Goal: Task Accomplishment & Management: Use online tool/utility

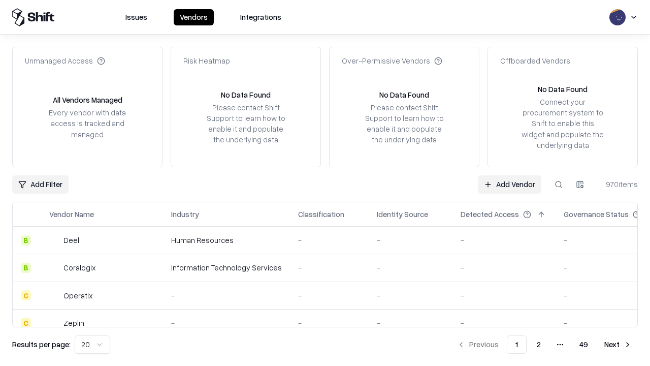
click at [509, 184] on link "Add Vendor" at bounding box center [509, 184] width 63 height 18
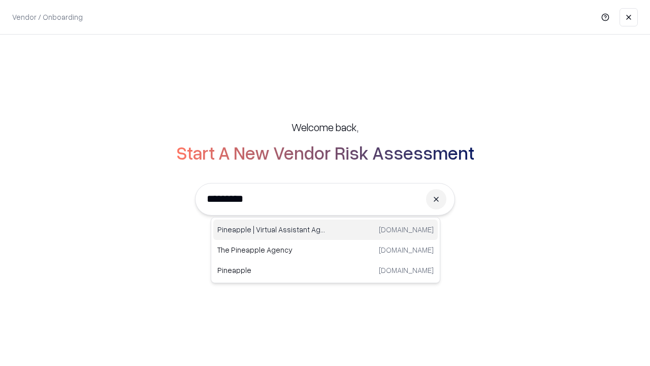
click at [325, 229] on div "Pineapple | Virtual Assistant Agency [DOMAIN_NAME]" at bounding box center [325, 229] width 224 height 20
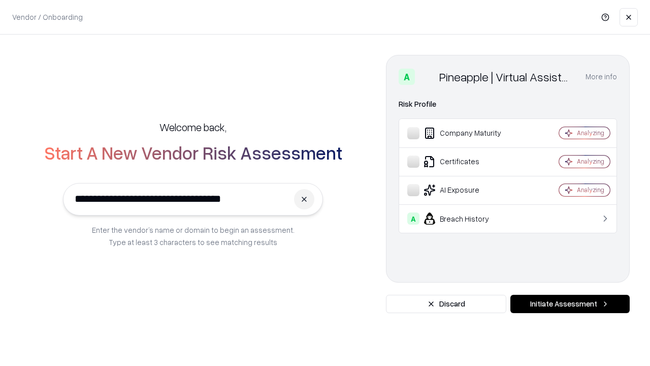
type input "**********"
click at [570, 304] on button "Initiate Assessment" at bounding box center [569, 303] width 119 height 18
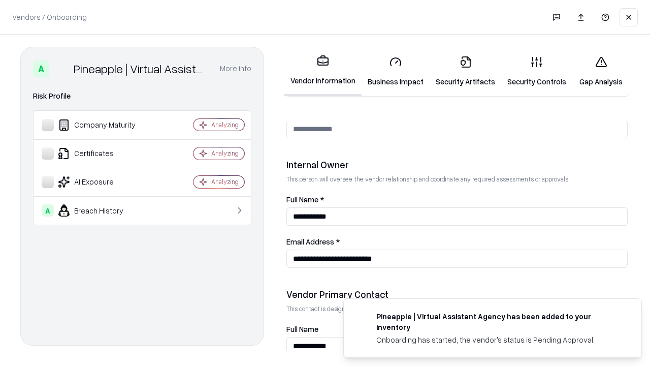
scroll to position [526, 0]
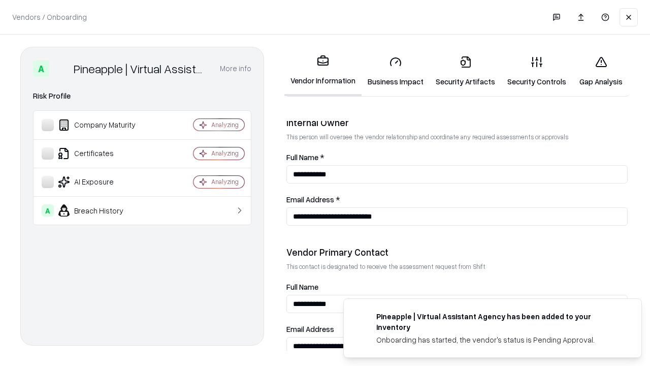
click at [395, 71] on link "Business Impact" at bounding box center [395, 71] width 68 height 47
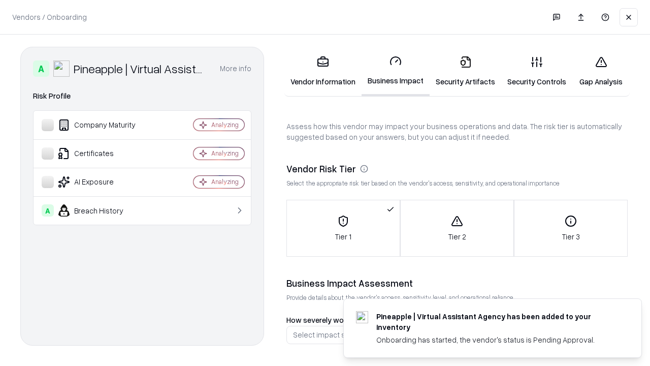
click at [465, 71] on link "Security Artifacts" at bounding box center [465, 71] width 72 height 47
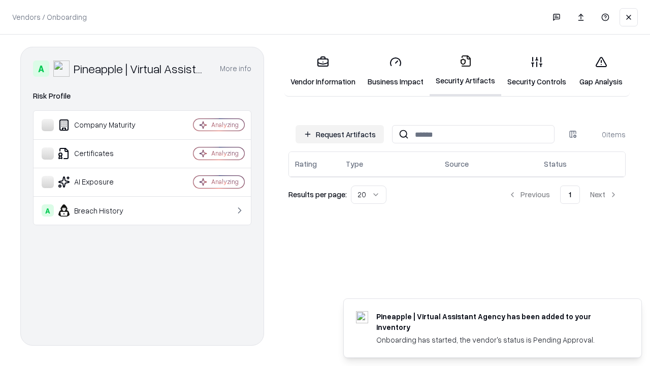
click at [340, 134] on button "Request Artifacts" at bounding box center [339, 134] width 88 height 18
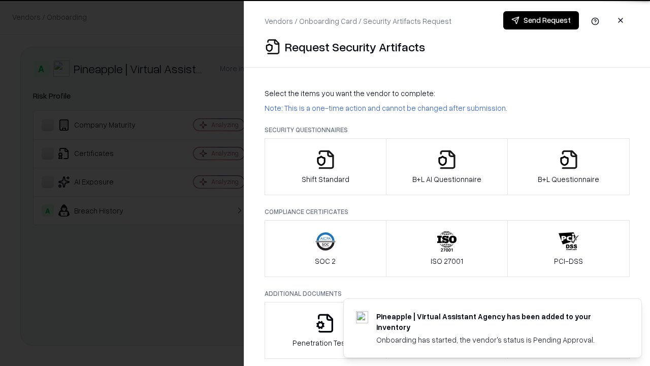
click at [325, 167] on icon "button" at bounding box center [325, 159] width 20 height 20
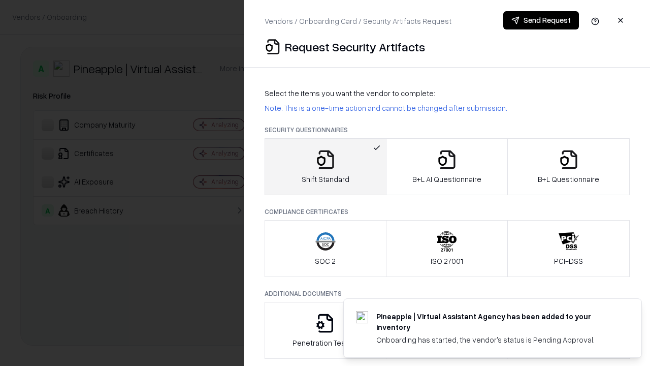
click at [541, 20] on button "Send Request" at bounding box center [541, 20] width 76 height 18
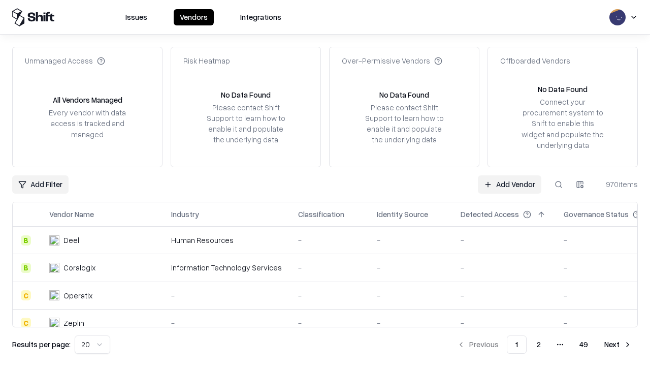
click at [558, 184] on button at bounding box center [558, 184] width 18 height 18
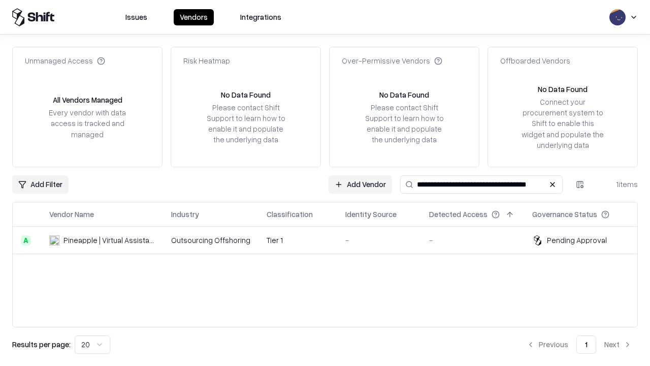
type input "**********"
click at [331, 240] on td "Tier 1" at bounding box center [297, 239] width 79 height 27
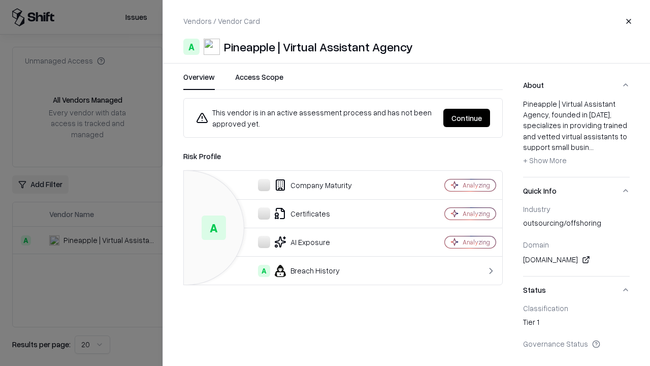
click at [467, 118] on button "Continue" at bounding box center [466, 118] width 47 height 18
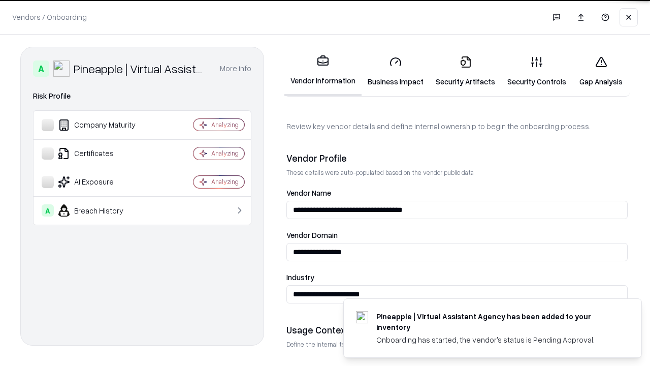
click at [465, 71] on link "Security Artifacts" at bounding box center [465, 71] width 72 height 47
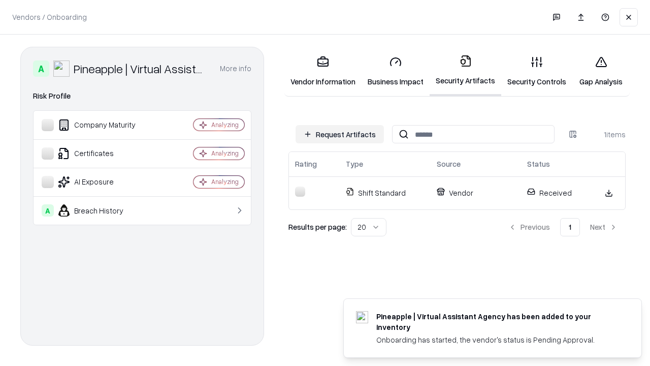
click at [601, 71] on link "Gap Analysis" at bounding box center [600, 71] width 57 height 47
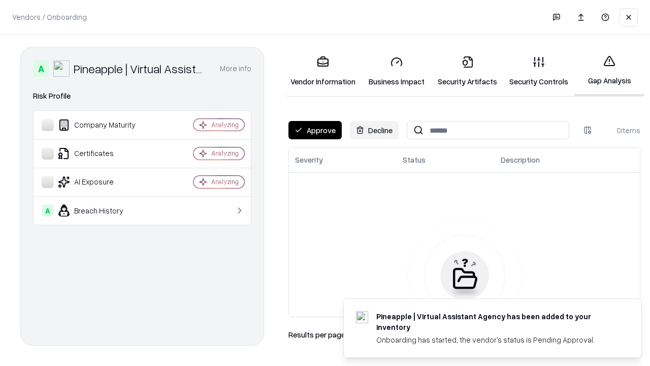
click at [315, 130] on button "Approve" at bounding box center [314, 130] width 53 height 18
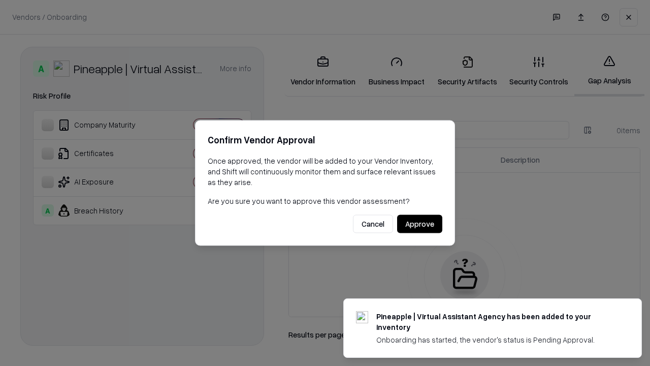
click at [419, 223] on button "Approve" at bounding box center [419, 224] width 45 height 18
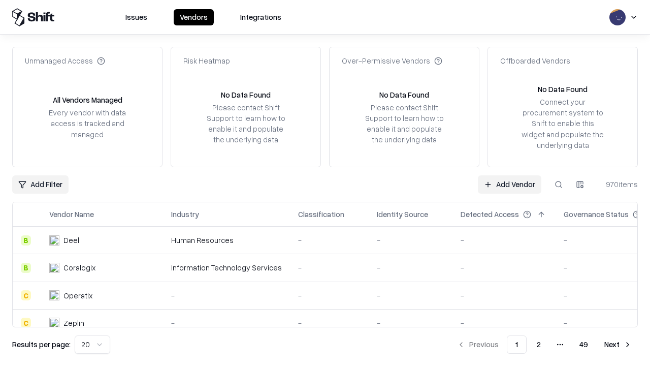
type input "**********"
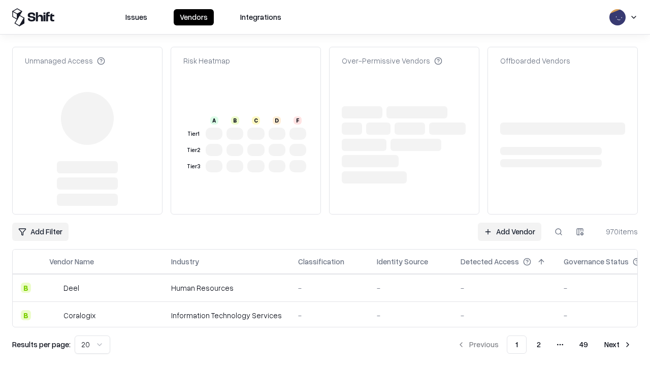
click at [509, 222] on link "Add Vendor" at bounding box center [509, 231] width 63 height 18
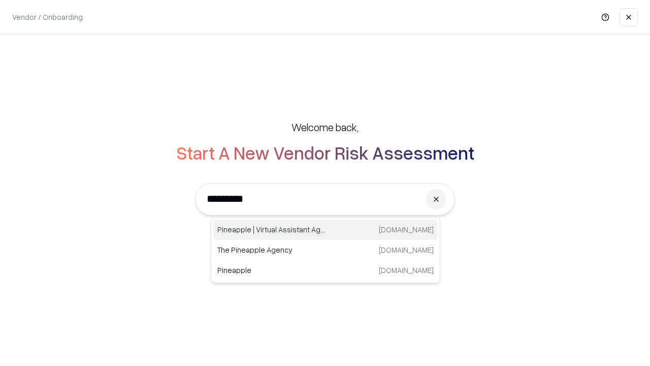
click at [325, 229] on div "Pineapple | Virtual Assistant Agency [DOMAIN_NAME]" at bounding box center [325, 229] width 224 height 20
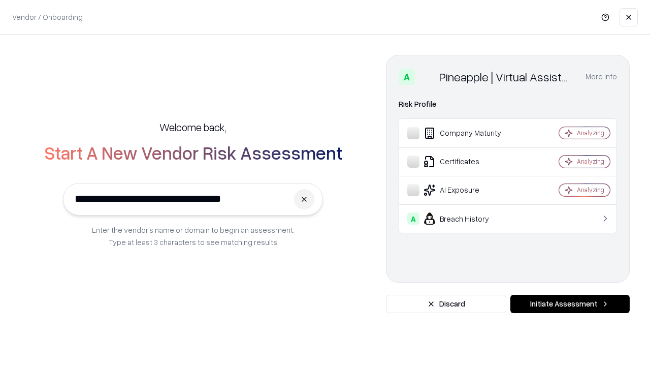
type input "**********"
click at [570, 304] on button "Initiate Assessment" at bounding box center [569, 303] width 119 height 18
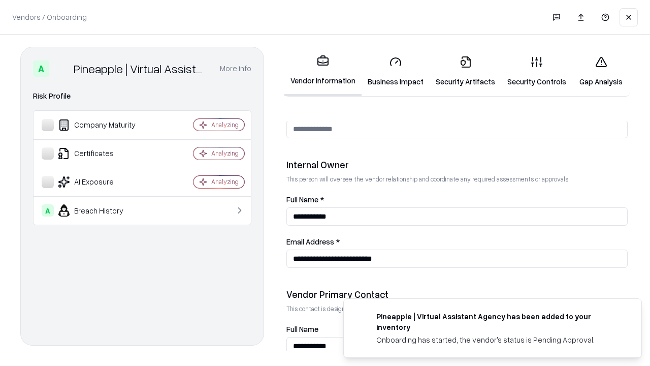
scroll to position [526, 0]
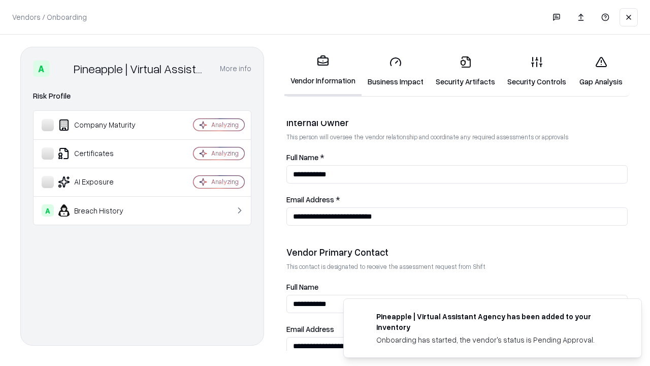
click at [601, 71] on link "Gap Analysis" at bounding box center [600, 71] width 57 height 47
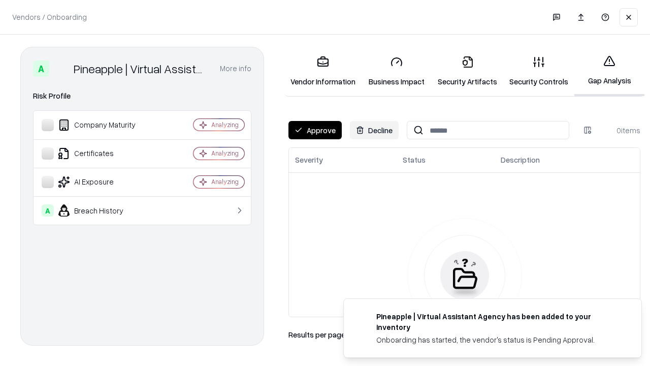
click at [315, 130] on button "Approve" at bounding box center [314, 130] width 53 height 18
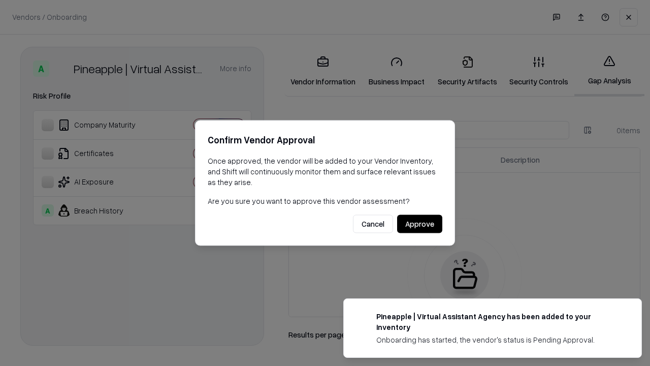
click at [419, 223] on button "Approve" at bounding box center [419, 224] width 45 height 18
